Goal: Navigation & Orientation: Find specific page/section

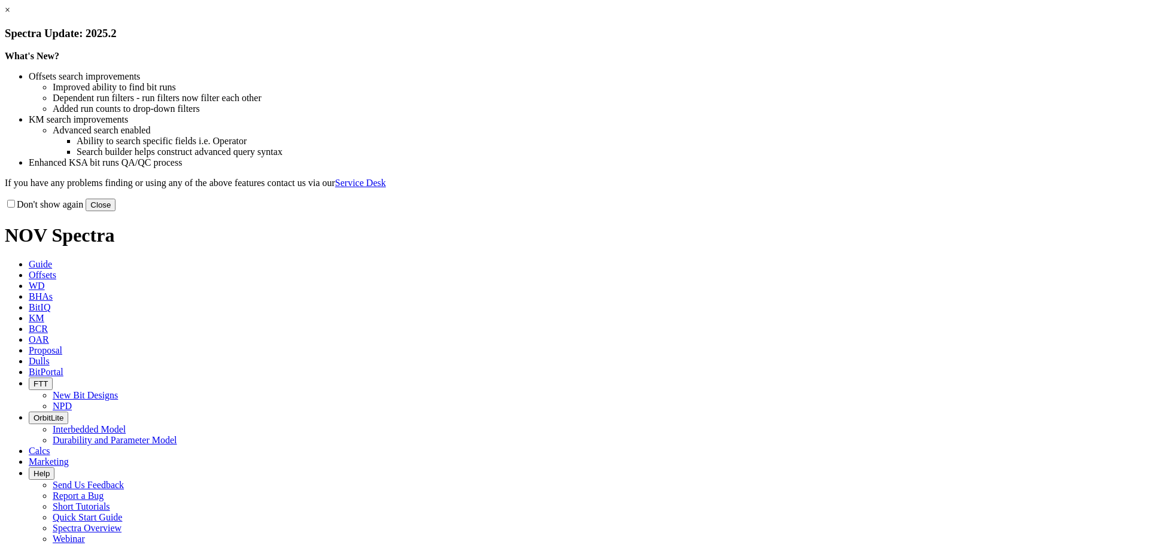
click at [116, 211] on button "Close" at bounding box center [101, 205] width 30 height 13
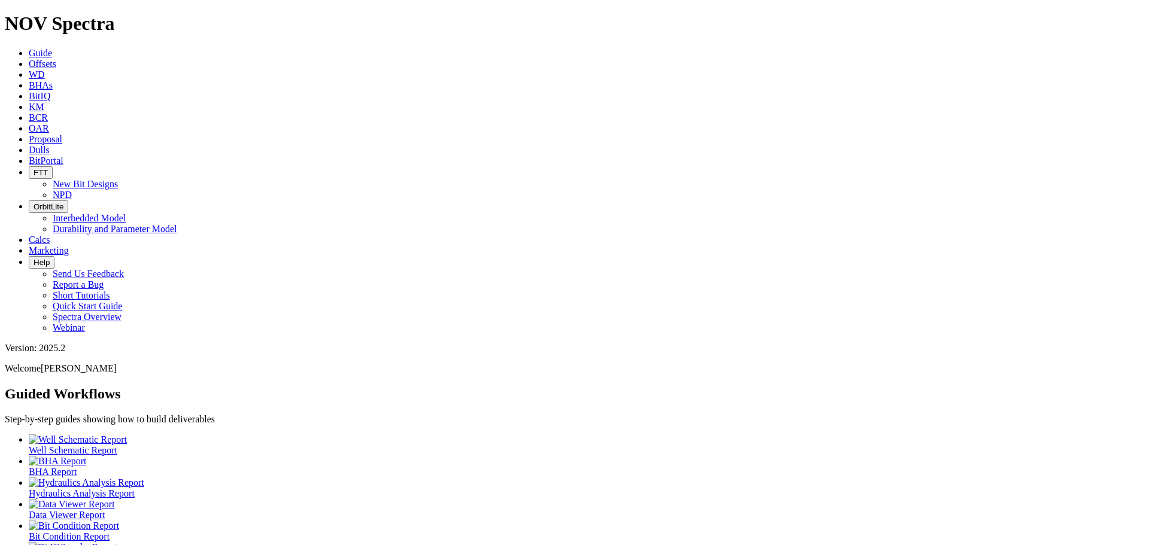
click at [63, 156] on span "BitPortal" at bounding box center [46, 161] width 35 height 10
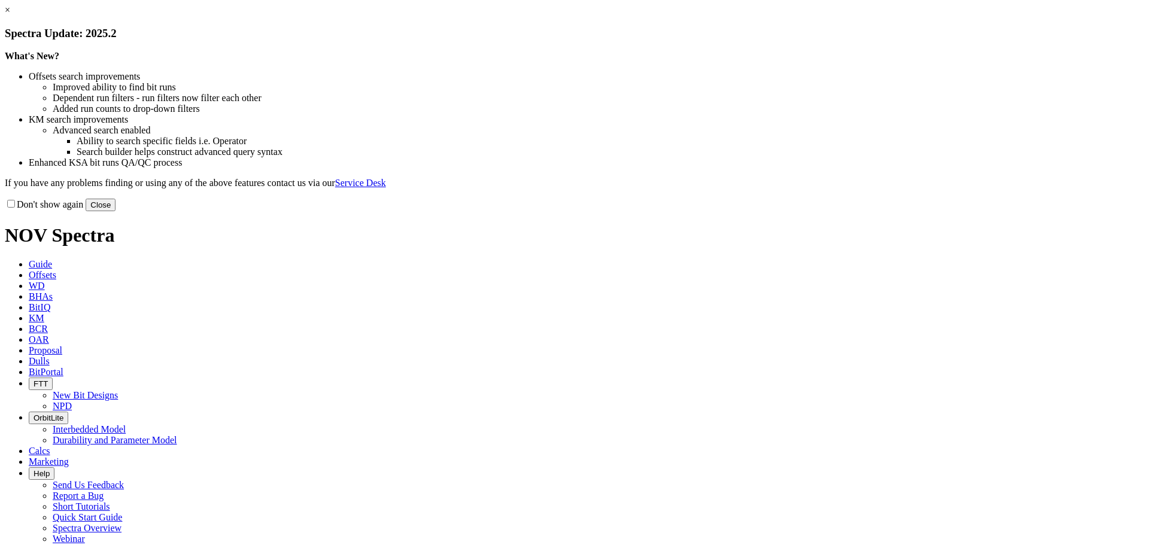
click at [116, 211] on button "Close" at bounding box center [101, 205] width 30 height 13
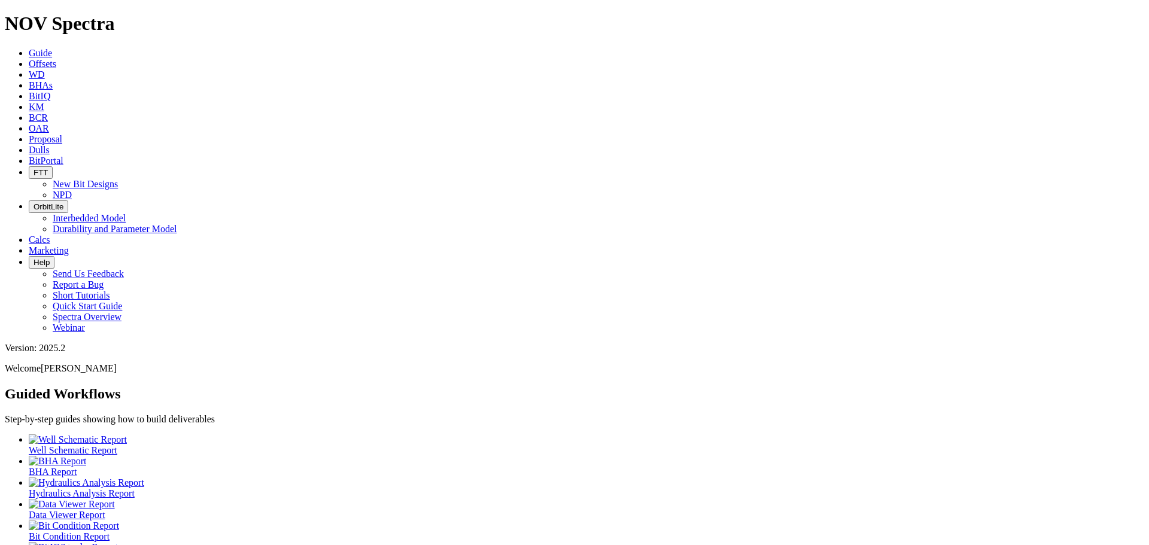
click at [29, 156] on icon at bounding box center [29, 161] width 0 height 10
